Goal: Find specific page/section: Find specific page/section

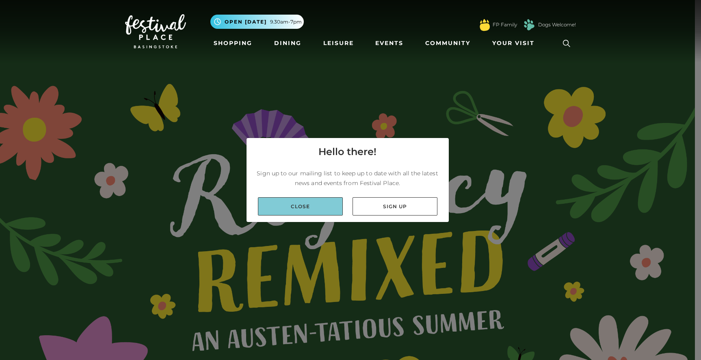
click at [295, 198] on link "Close" at bounding box center [300, 206] width 85 height 18
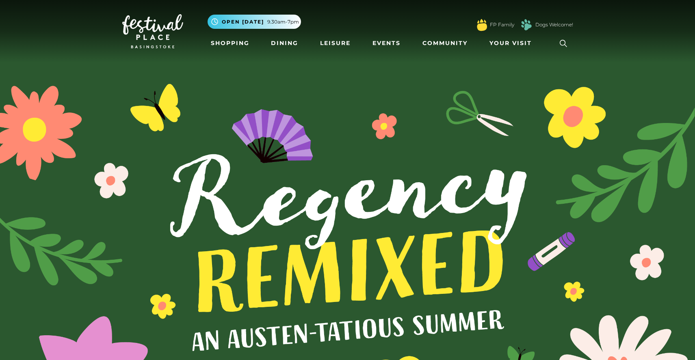
click at [145, 28] on img at bounding box center [152, 31] width 61 height 34
click at [240, 44] on link "Shopping" at bounding box center [229, 43] width 45 height 15
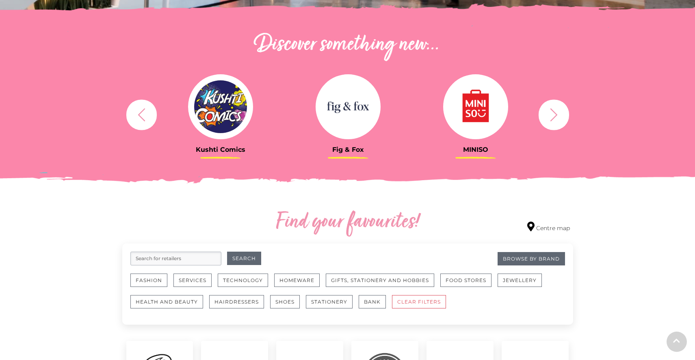
scroll to position [284, 0]
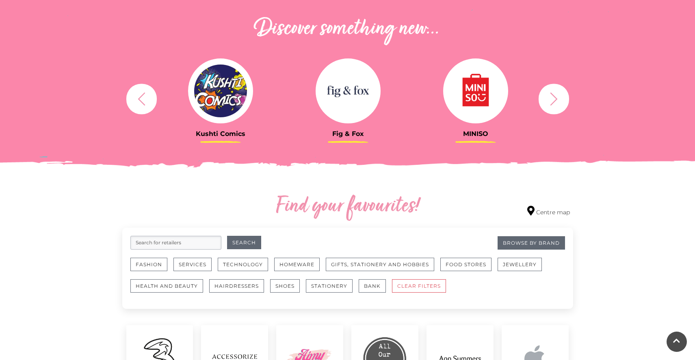
click at [568, 99] on button "button" at bounding box center [553, 99] width 30 height 30
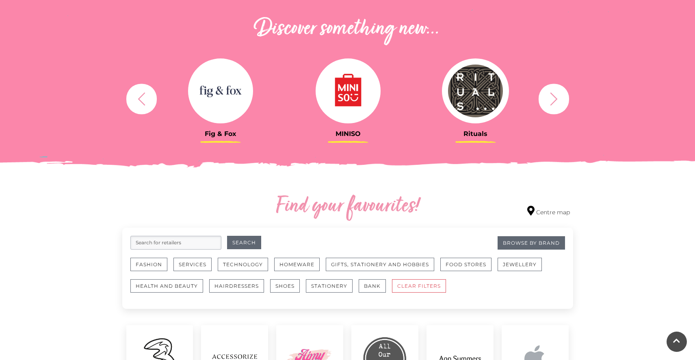
click at [566, 99] on button "button" at bounding box center [553, 99] width 30 height 30
click at [557, 94] on icon "button" at bounding box center [553, 98] width 15 height 15
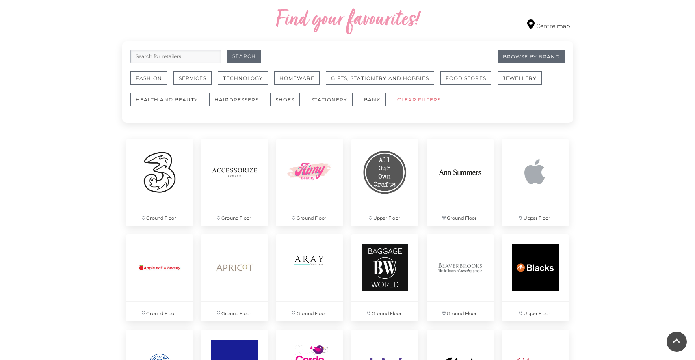
scroll to position [487, 0]
